Goal: Find specific page/section: Find specific page/section

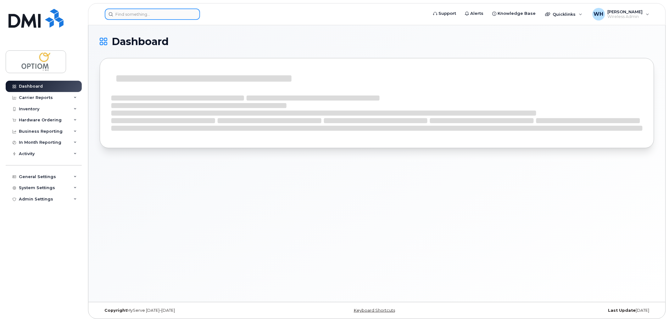
click at [147, 11] on input at bounding box center [152, 13] width 95 height 11
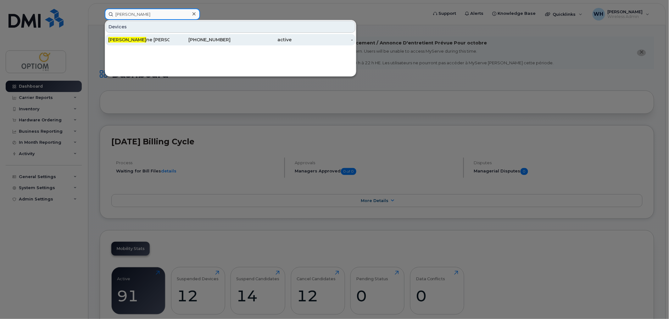
type input "[PERSON_NAME]"
click at [164, 42] on div "[PERSON_NAME] ne [PERSON_NAME]" at bounding box center [138, 40] width 61 height 6
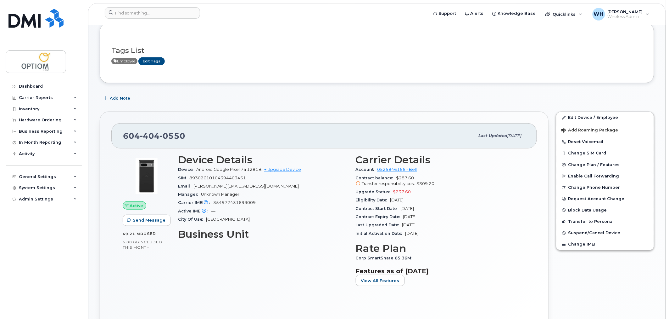
scroll to position [69, 0]
